Goal: Information Seeking & Learning: Learn about a topic

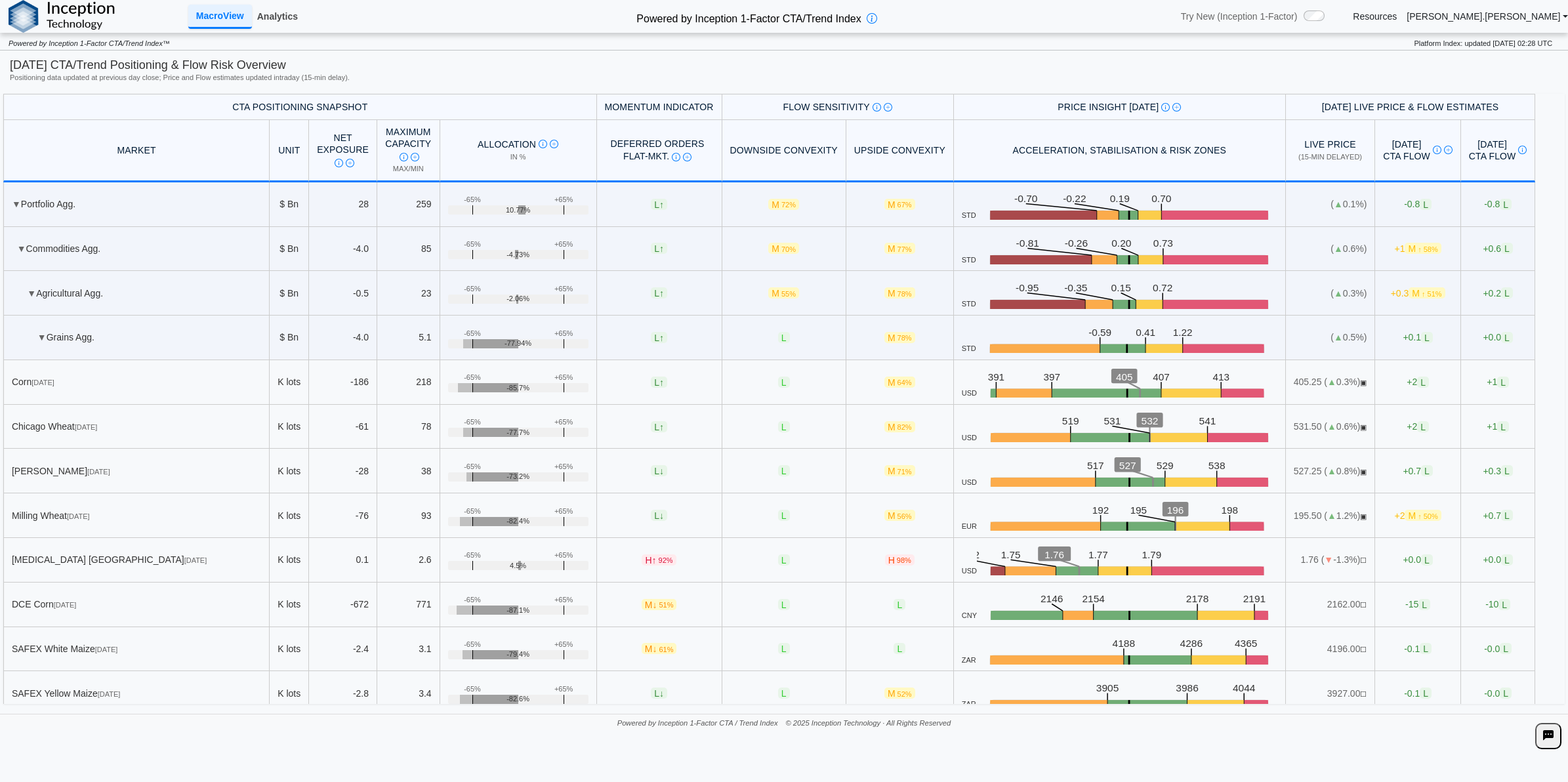
click at [279, 18] on link "Analytics" at bounding box center [277, 16] width 51 height 23
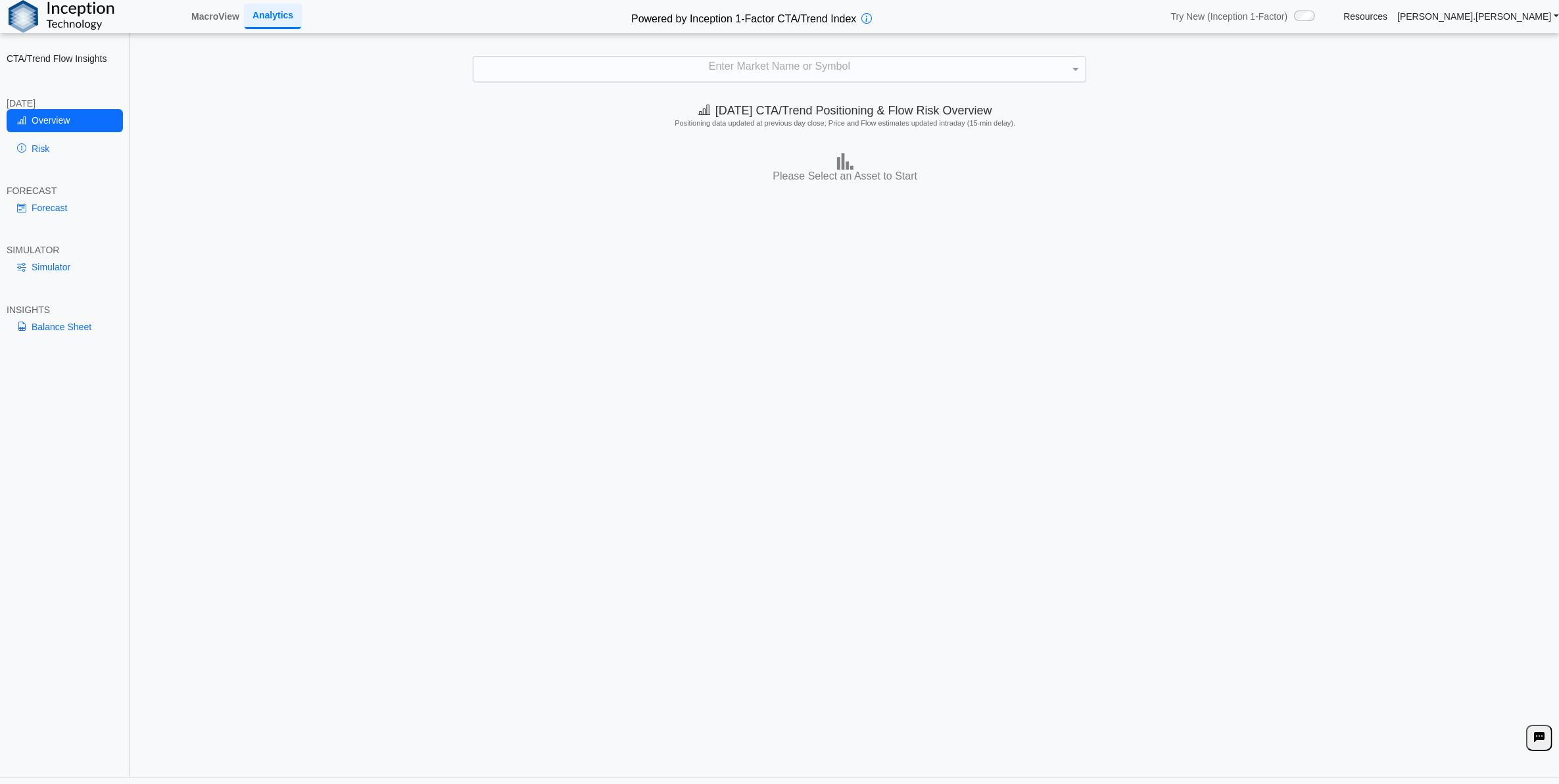
click at [625, 78] on div "Enter Market Name or Symbol" at bounding box center [779, 68] width 611 height 25
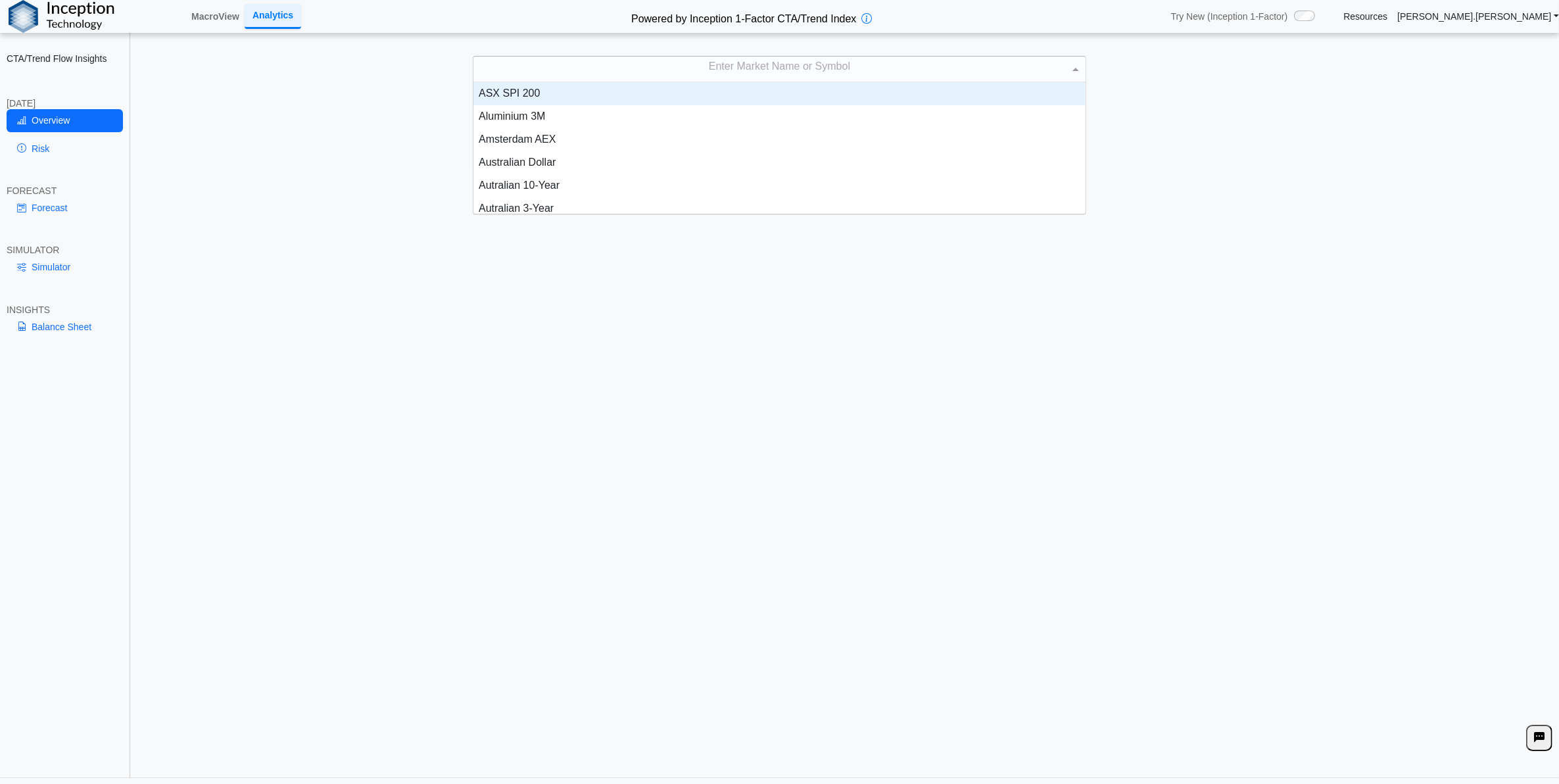
scroll to position [119, 599]
click at [604, 74] on div "Enter Market Name or Symbol" at bounding box center [779, 68] width 611 height 25
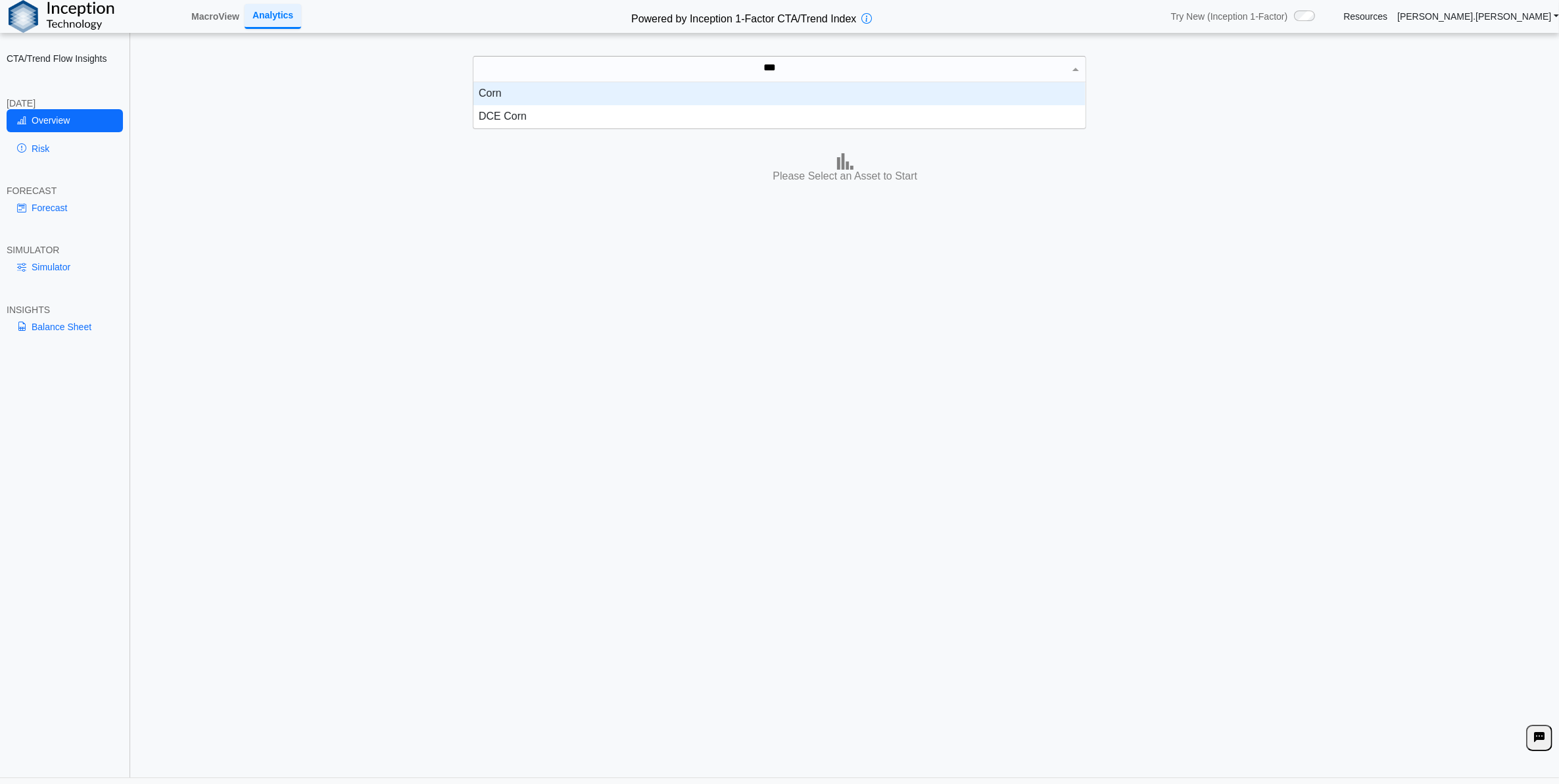
scroll to position [34, 599]
type input "****"
click at [652, 90] on div "Corn" at bounding box center [779, 94] width 611 height 23
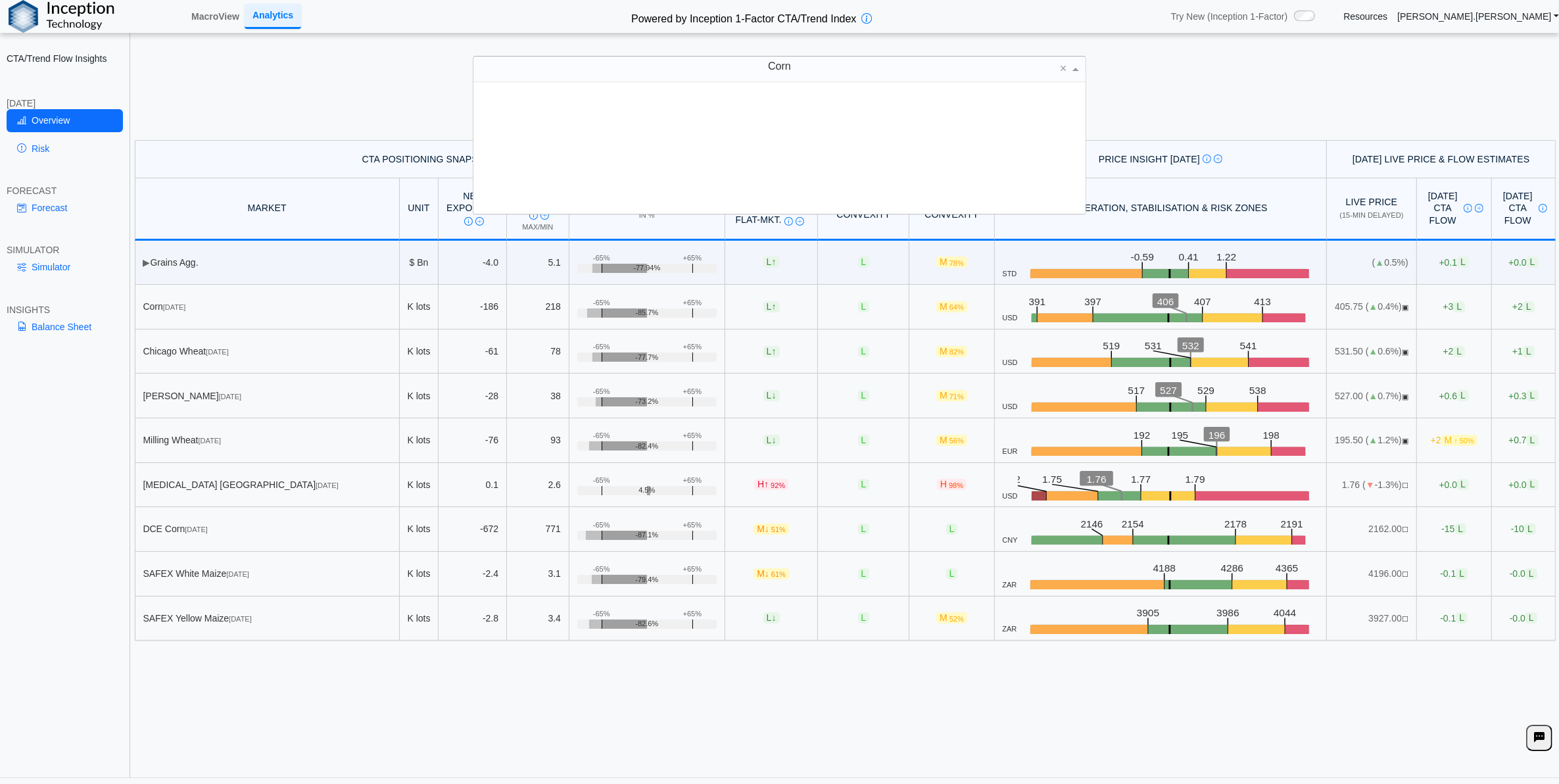
scroll to position [119, 599]
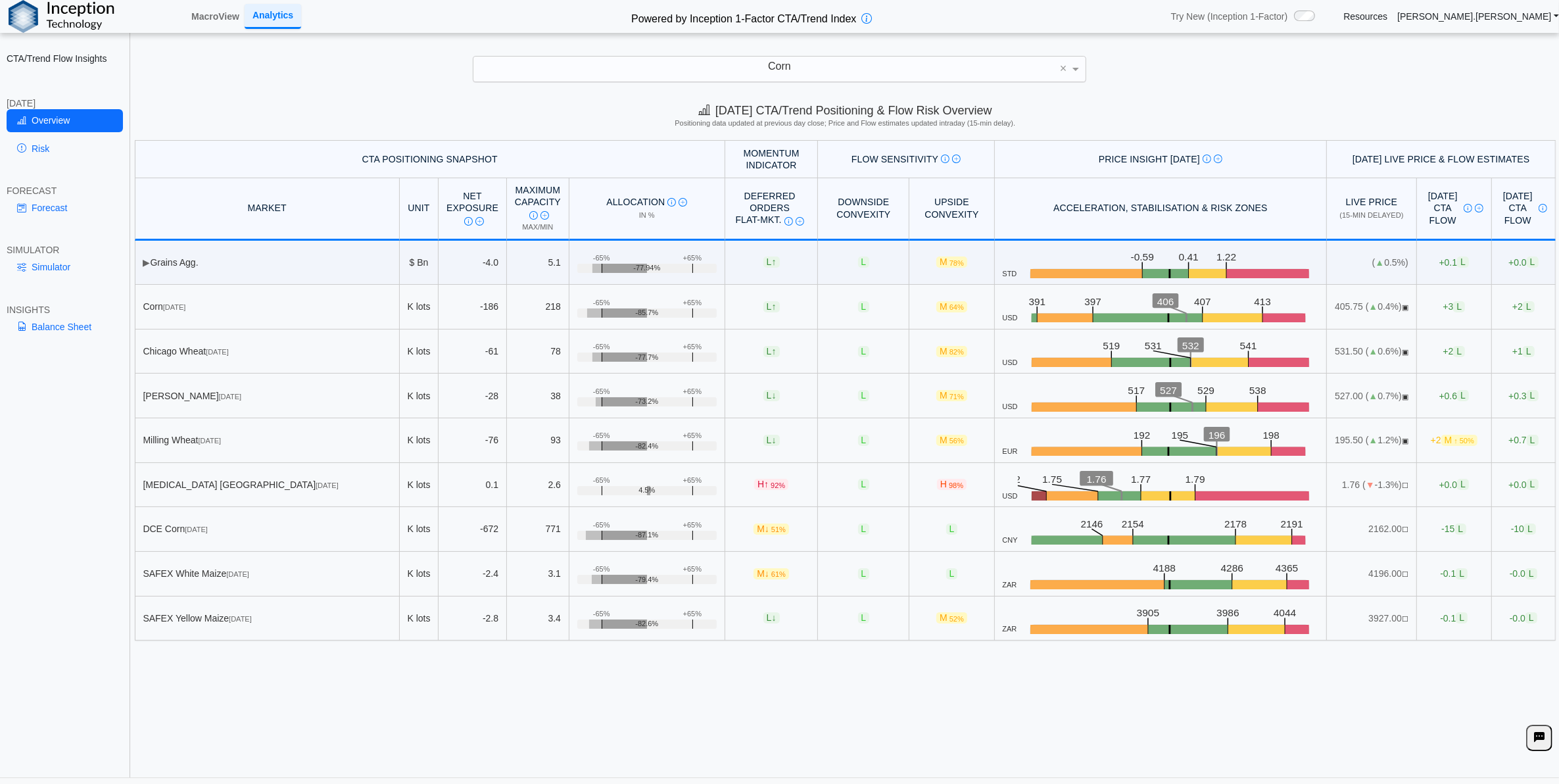
click at [1209, 73] on div "Corn ×" at bounding box center [780, 68] width 1533 height 26
click at [556, 676] on div "[DATE] CTA/Trend Positioning & Flow Risk Overview Positioning data updated at p…" at bounding box center [845, 436] width 1428 height 682
click at [56, 145] on link "Risk" at bounding box center [64, 149] width 116 height 23
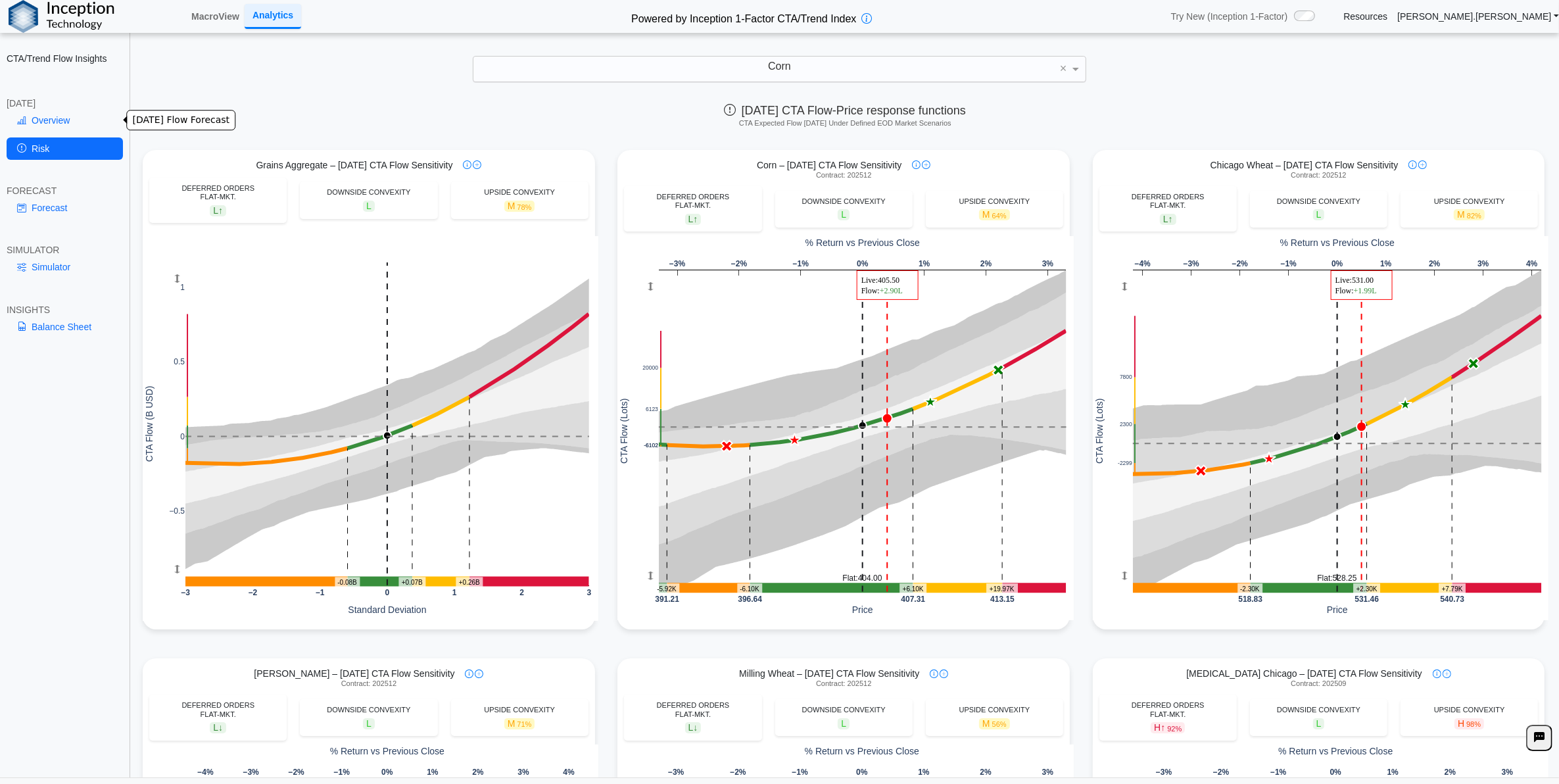
click at [41, 122] on link "Overview" at bounding box center [64, 121] width 116 height 23
